Goal: Task Accomplishment & Management: Manage account settings

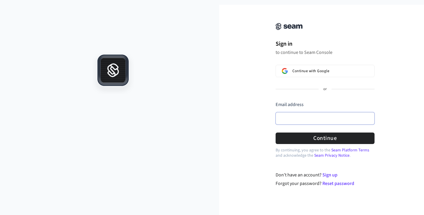
click at [316, 119] on input "Email address" at bounding box center [325, 118] width 99 height 12
paste input "**********"
click at [305, 132] on form "**********" at bounding box center [325, 122] width 99 height 43
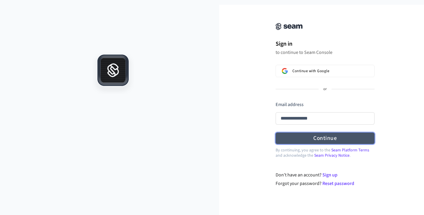
click at [307, 143] on button "Continue" at bounding box center [325, 138] width 99 height 11
type input "**********"
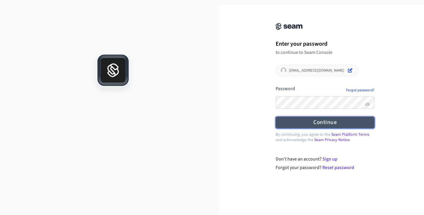
click at [306, 127] on button "Continue" at bounding box center [325, 122] width 99 height 11
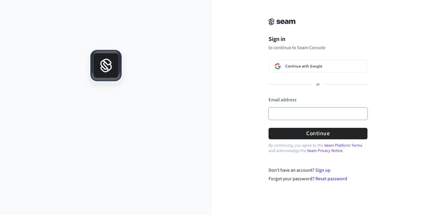
click at [296, 115] on input "Email address" at bounding box center [318, 114] width 99 height 12
paste input "**********"
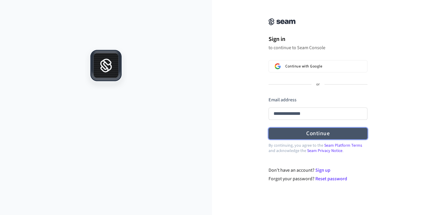
click at [306, 135] on button "Continue" at bounding box center [318, 133] width 99 height 11
type input "**********"
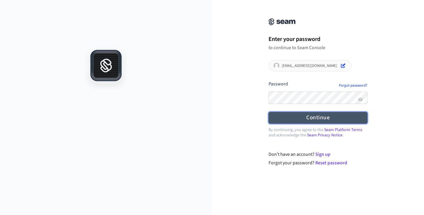
click at [311, 120] on button "Continue" at bounding box center [318, 117] width 99 height 11
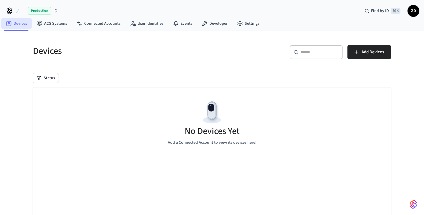
click at [14, 22] on link "Devices" at bounding box center [16, 23] width 31 height 11
click at [106, 24] on link "Connected Accounts" at bounding box center [98, 23] width 53 height 11
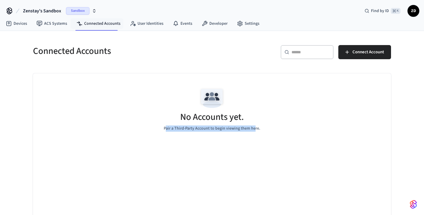
drag, startPoint x: 166, startPoint y: 130, endPoint x: 254, endPoint y: 131, distance: 87.8
click at [254, 131] on p "Pair a Third-Party Account to begin viewing them here." at bounding box center [212, 129] width 97 height 6
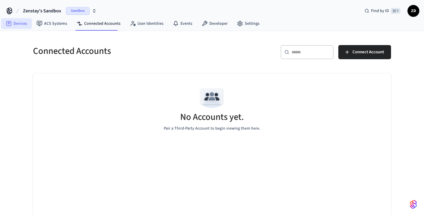
click at [18, 26] on link "Devices" at bounding box center [16, 23] width 31 height 11
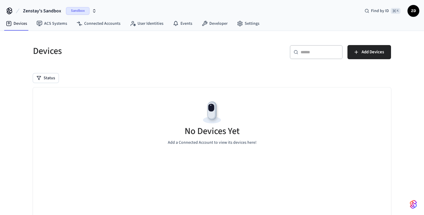
scroll to position [39, 0]
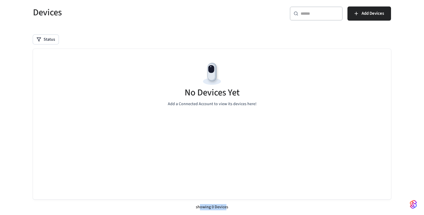
drag, startPoint x: 200, startPoint y: 207, endPoint x: 226, endPoint y: 207, distance: 25.9
click at [226, 207] on div "showing 0 Devices" at bounding box center [212, 207] width 358 height 16
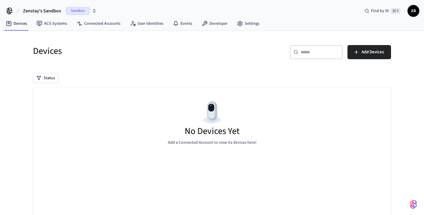
click at [96, 11] on icon "button" at bounding box center [94, 11] width 5 height 5
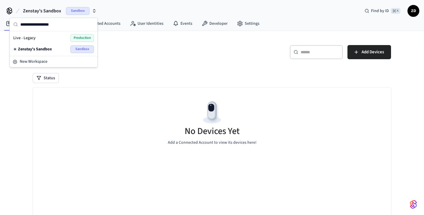
click at [28, 39] on span "Live - Legacy" at bounding box center [24, 38] width 22 height 6
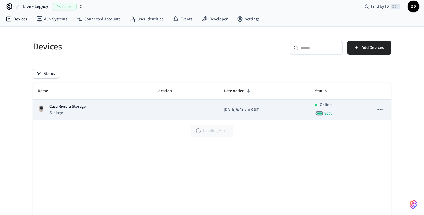
scroll to position [5, 0]
click at [382, 112] on icon "sticky table" at bounding box center [381, 109] width 8 height 8
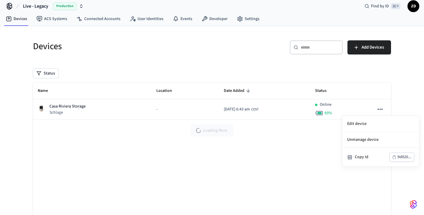
click at [248, 163] on div at bounding box center [212, 107] width 424 height 215
click at [82, 6] on icon "button" at bounding box center [81, 6] width 5 height 5
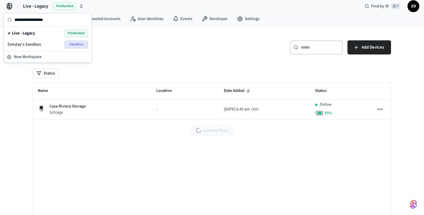
click at [176, 39] on div "Devices" at bounding box center [117, 46] width 183 height 26
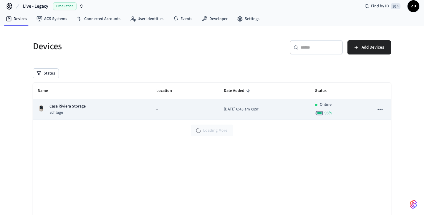
click at [72, 112] on p "Schlage" at bounding box center [67, 113] width 36 height 6
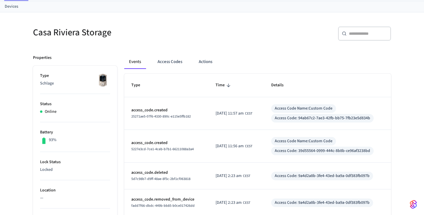
scroll to position [32, 0]
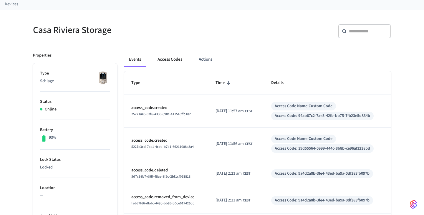
click at [171, 60] on button "Access Codes" at bounding box center [170, 59] width 34 height 14
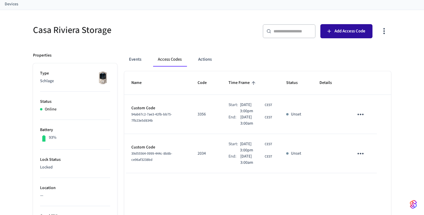
click at [349, 35] on button "Add Access Code" at bounding box center [347, 31] width 52 height 14
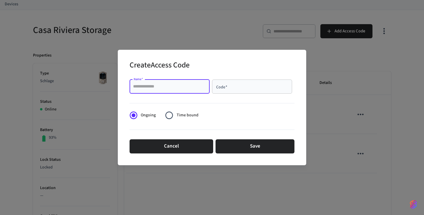
click at [192, 88] on input "Name   *" at bounding box center [169, 87] width 73 height 6
type input "**********"
click at [253, 91] on div "Code   *" at bounding box center [252, 87] width 80 height 14
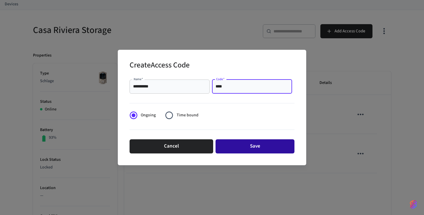
type input "****"
click at [263, 147] on button "Save" at bounding box center [255, 146] width 79 height 14
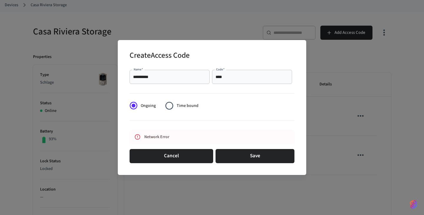
drag, startPoint x: 138, startPoint y: 137, endPoint x: 179, endPoint y: 137, distance: 41.0
click at [179, 137] on div "Network Error" at bounding box center [212, 137] width 165 height 14
drag, startPoint x: 172, startPoint y: 136, endPoint x: 131, endPoint y: 136, distance: 40.7
click at [131, 136] on div "Network Error" at bounding box center [212, 137] width 165 height 14
click at [174, 137] on div "Network Error" at bounding box center [206, 137] width 124 height 11
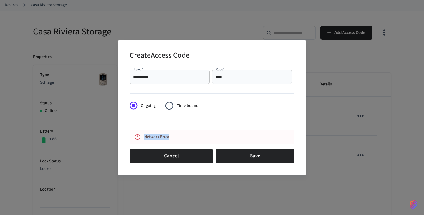
drag, startPoint x: 171, startPoint y: 138, endPoint x: 140, endPoint y: 138, distance: 31.5
click at [140, 138] on div "Network Error" at bounding box center [212, 137] width 165 height 14
click at [148, 139] on div "Network Error" at bounding box center [206, 137] width 124 height 11
drag, startPoint x: 145, startPoint y: 137, endPoint x: 178, endPoint y: 137, distance: 33.0
click at [178, 137] on div "Network Error" at bounding box center [206, 137] width 124 height 11
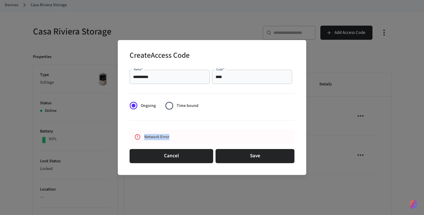
click at [178, 137] on div "Network Error" at bounding box center [206, 137] width 124 height 11
drag, startPoint x: 182, startPoint y: 137, endPoint x: 140, endPoint y: 137, distance: 42.1
click at [140, 137] on div "Network Error" at bounding box center [212, 137] width 165 height 14
click at [140, 137] on icon at bounding box center [137, 137] width 6 height 6
drag, startPoint x: 145, startPoint y: 137, endPoint x: 174, endPoint y: 137, distance: 29.2
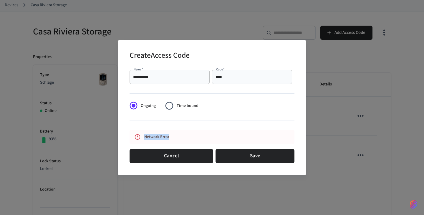
click at [174, 137] on div "Network Error" at bounding box center [206, 137] width 124 height 11
click at [189, 136] on div "Network Error" at bounding box center [206, 137] width 124 height 11
drag, startPoint x: 176, startPoint y: 137, endPoint x: 137, endPoint y: 137, distance: 38.9
click at [137, 137] on div "Network Error" at bounding box center [212, 137] width 165 height 14
click at [195, 136] on div "Network Error" at bounding box center [206, 137] width 124 height 11
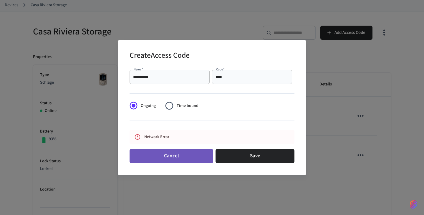
click at [179, 161] on button "Cancel" at bounding box center [172, 156] width 84 height 14
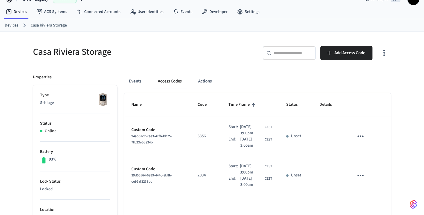
scroll to position [16, 0]
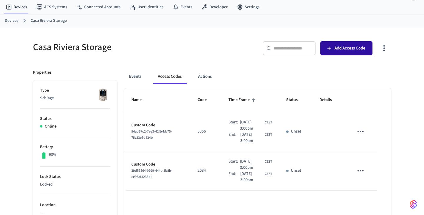
click at [351, 46] on span "Add Access Code" at bounding box center [350, 48] width 31 height 8
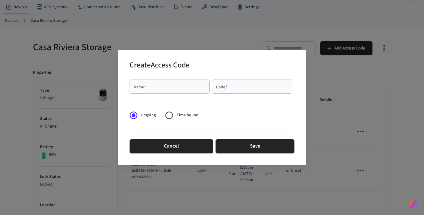
click at [174, 86] on input "Name   *" at bounding box center [169, 87] width 73 height 6
type input "*********"
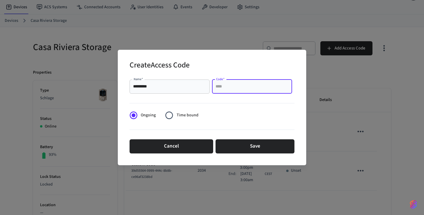
click at [247, 89] on input "Code   *" at bounding box center [252, 87] width 73 height 6
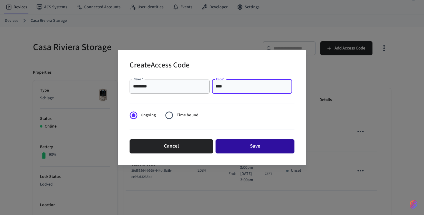
type input "****"
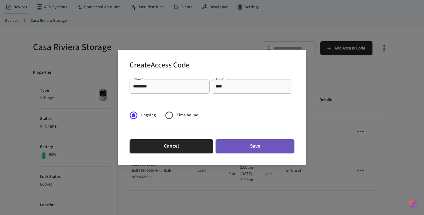
click at [270, 144] on button "Save" at bounding box center [255, 146] width 79 height 14
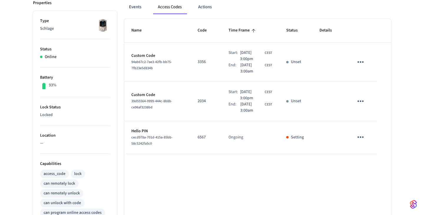
scroll to position [91, 0]
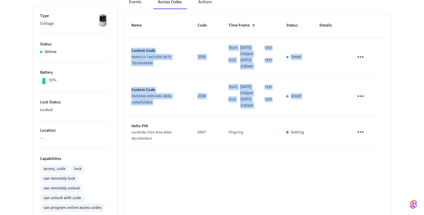
drag, startPoint x: 132, startPoint y: 126, endPoint x: 378, endPoint y: 137, distance: 246.3
click at [378, 137] on table "Name Code Time Frame Status Details Custom Code 94ab67c2-7ae3-42fb-bb75-7fb23e5…" at bounding box center [257, 81] width 267 height 135
click at [278, 170] on div "Name Code Time Frame Status Details Custom Code 94ab67c2-7ae3-42fb-bb75-7fb23e5…" at bounding box center [257, 180] width 267 height 332
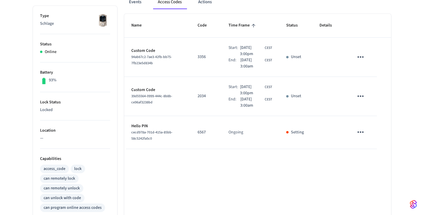
click at [298, 133] on p "Setting" at bounding box center [297, 132] width 13 height 6
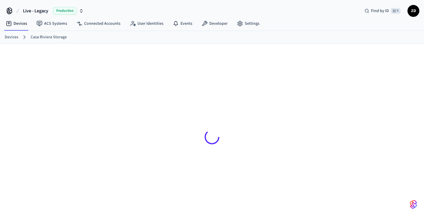
click at [84, 11] on button "Live - Legacy Production" at bounding box center [53, 11] width 64 height 12
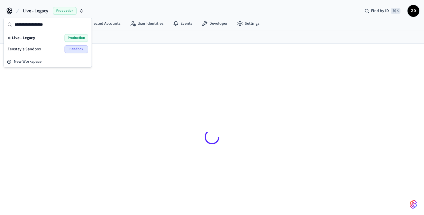
click at [139, 76] on div at bounding box center [212, 137] width 368 height 159
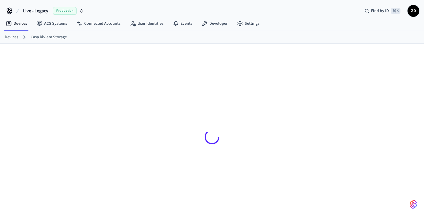
scroll to position [9, 0]
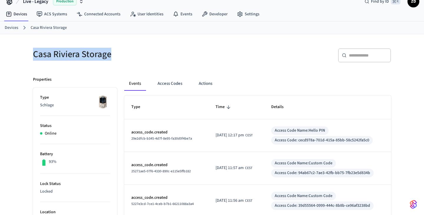
drag, startPoint x: 113, startPoint y: 55, endPoint x: 32, endPoint y: 57, distance: 80.8
click at [32, 57] on div "Casa Riviera Storage" at bounding box center [117, 54] width 183 height 26
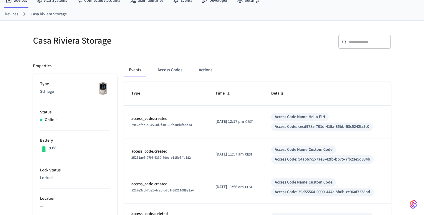
scroll to position [8, 0]
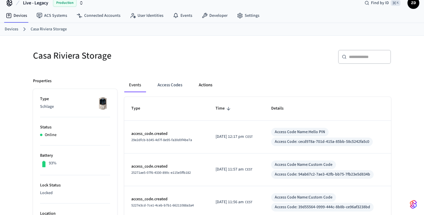
click at [209, 84] on button "Actions" at bounding box center [205, 85] width 23 height 14
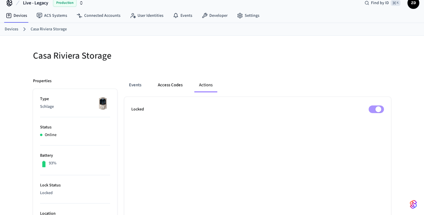
click at [176, 82] on button "Access Codes" at bounding box center [170, 85] width 34 height 14
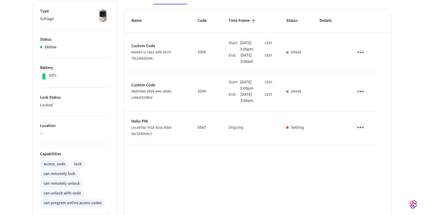
scroll to position [71, 0]
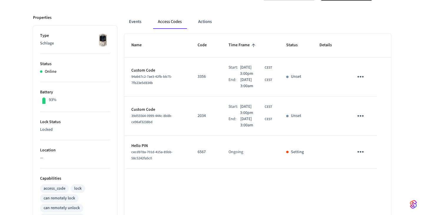
click at [298, 153] on p "Setting" at bounding box center [297, 152] width 13 height 6
click at [360, 154] on icon "sticky table" at bounding box center [360, 151] width 9 height 9
click at [377, 170] on li "Edit" at bounding box center [375, 169] width 28 height 16
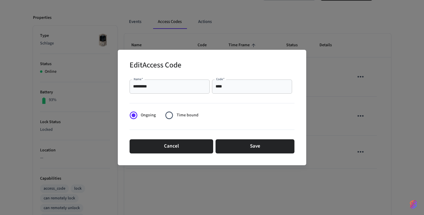
drag, startPoint x: 183, startPoint y: 146, endPoint x: 189, endPoint y: 157, distance: 12.9
click at [183, 146] on button "Cancel" at bounding box center [172, 146] width 84 height 14
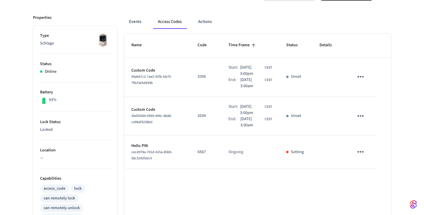
click at [200, 191] on div "Name Code Time Frame Status Details Custom Code 94ab67c2-7ae3-42fb-bb75-7fb23e5…" at bounding box center [257, 200] width 267 height 332
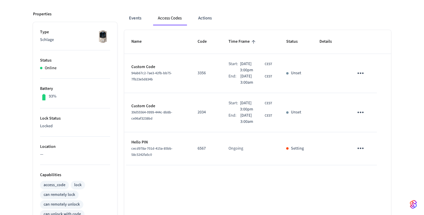
scroll to position [0, 0]
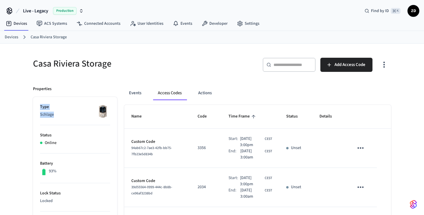
drag, startPoint x: 40, startPoint y: 107, endPoint x: 66, endPoint y: 119, distance: 28.6
click at [66, 119] on li "Type Schlage" at bounding box center [75, 114] width 70 height 21
click at [414, 13] on span "ZD" at bounding box center [413, 11] width 11 height 11
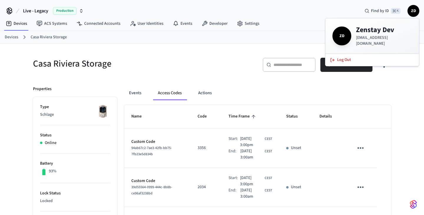
click at [102, 109] on img at bounding box center [102, 111] width 15 height 15
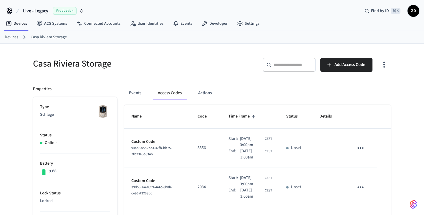
click at [102, 113] on img at bounding box center [102, 111] width 15 height 15
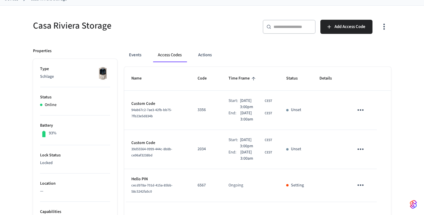
scroll to position [55, 0]
